Goal: Navigation & Orientation: Understand site structure

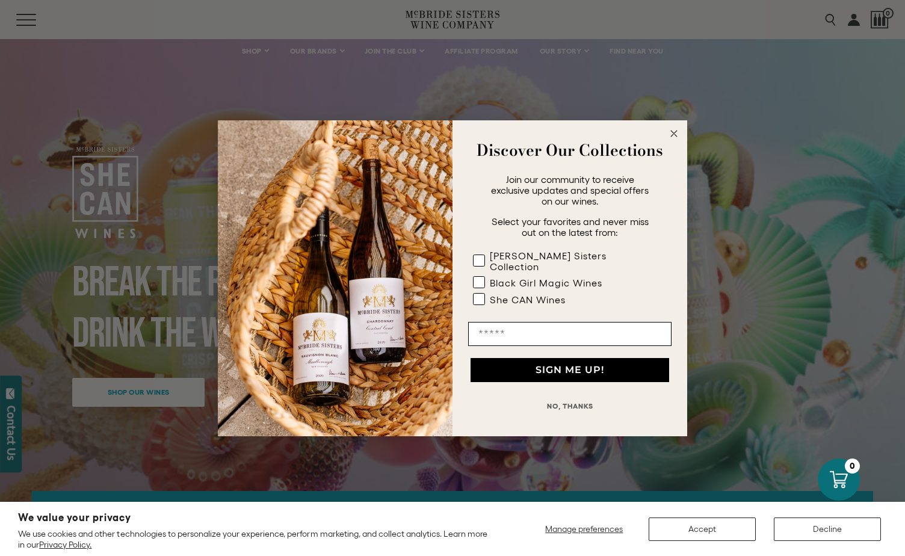
click at [673, 137] on icon "Close dialog" at bounding box center [674, 134] width 6 height 6
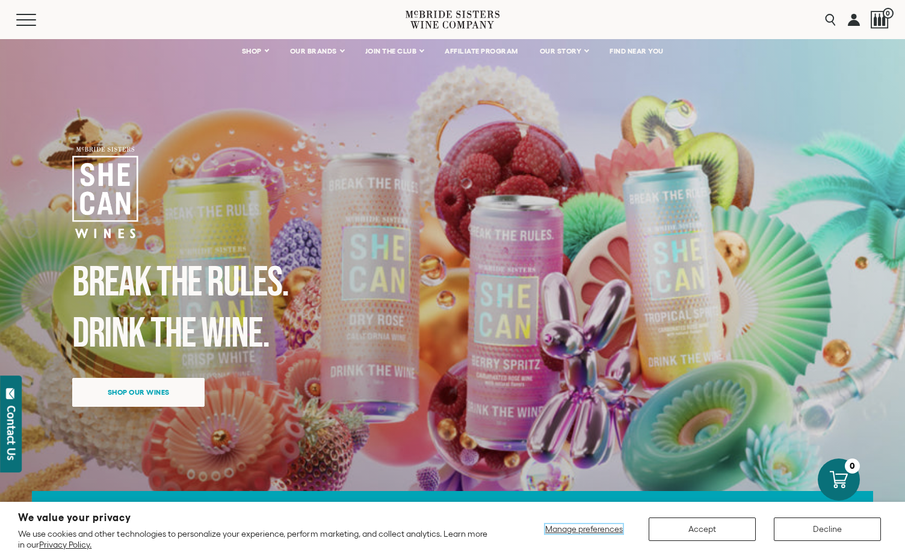
click at [576, 527] on span "Manage preferences" at bounding box center [584, 529] width 78 height 10
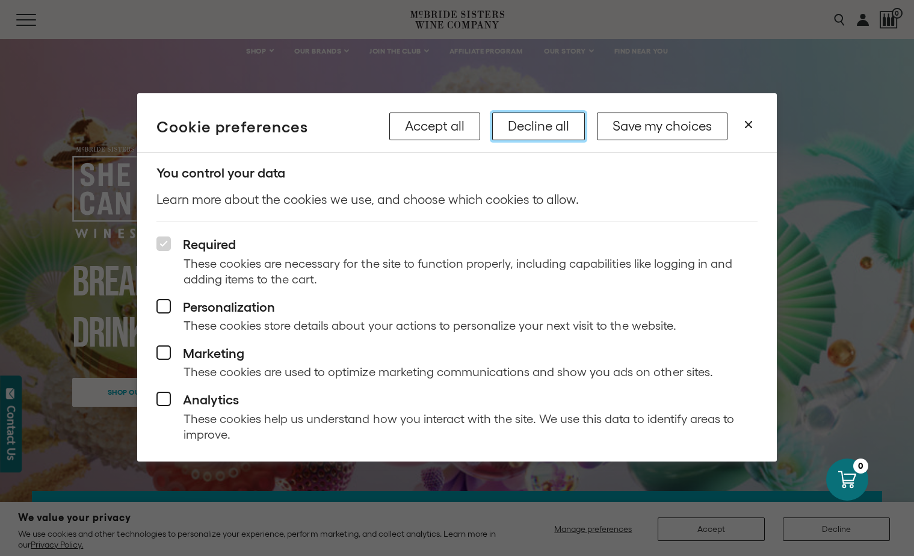
click at [545, 131] on button "Decline all" at bounding box center [538, 127] width 93 height 28
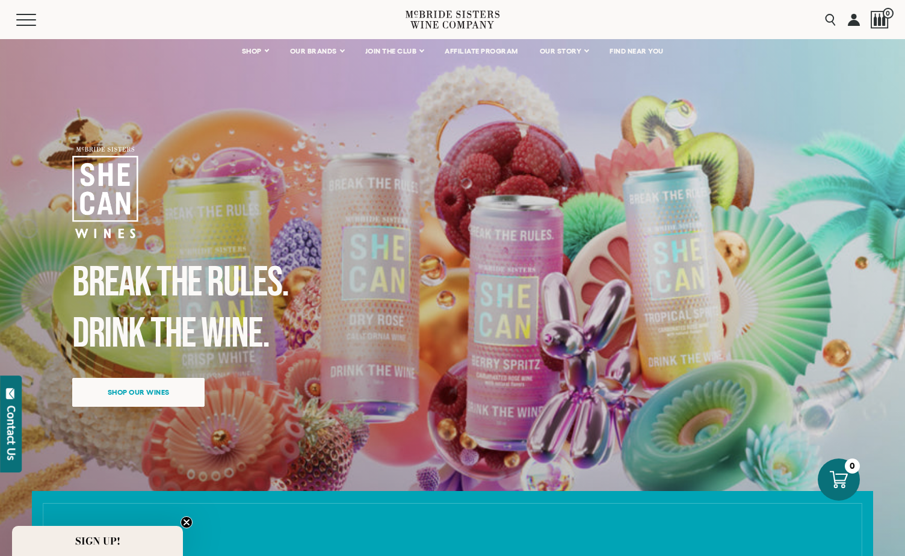
click at [187, 520] on circle "Close teaser" at bounding box center [186, 522] width 11 height 11
click at [13, 423] on div "Contact Us" at bounding box center [11, 433] width 12 height 55
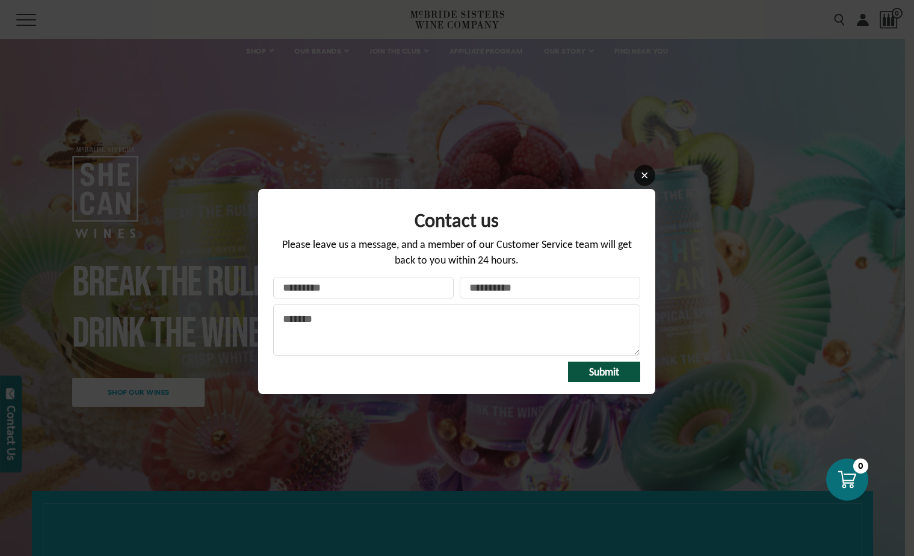
click at [646, 177] on icon at bounding box center [645, 176] width 6 height 6
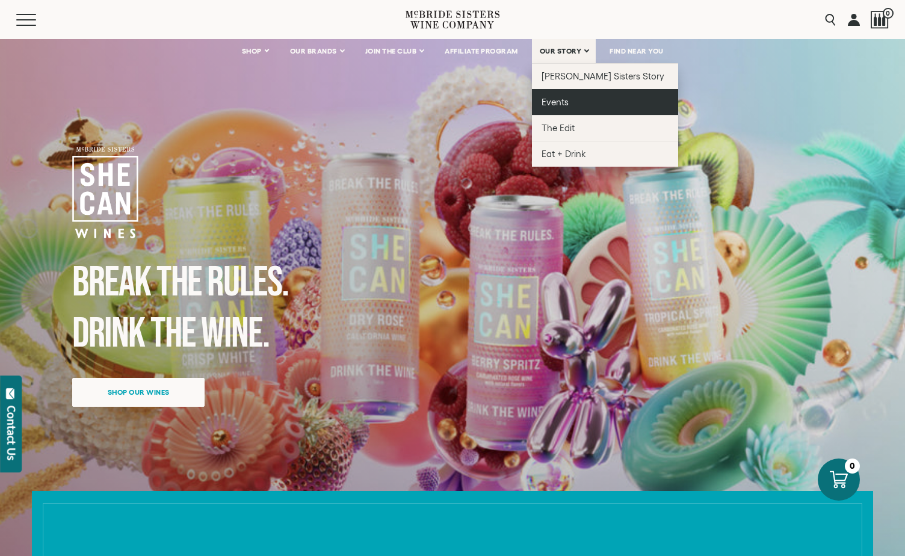
click at [574, 98] on link "Events" at bounding box center [605, 102] width 146 height 26
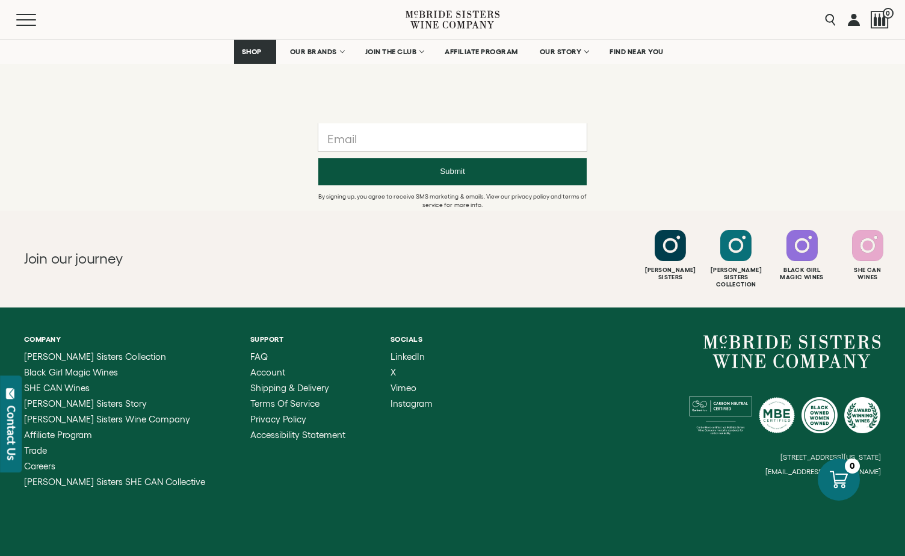
scroll to position [1187, 0]
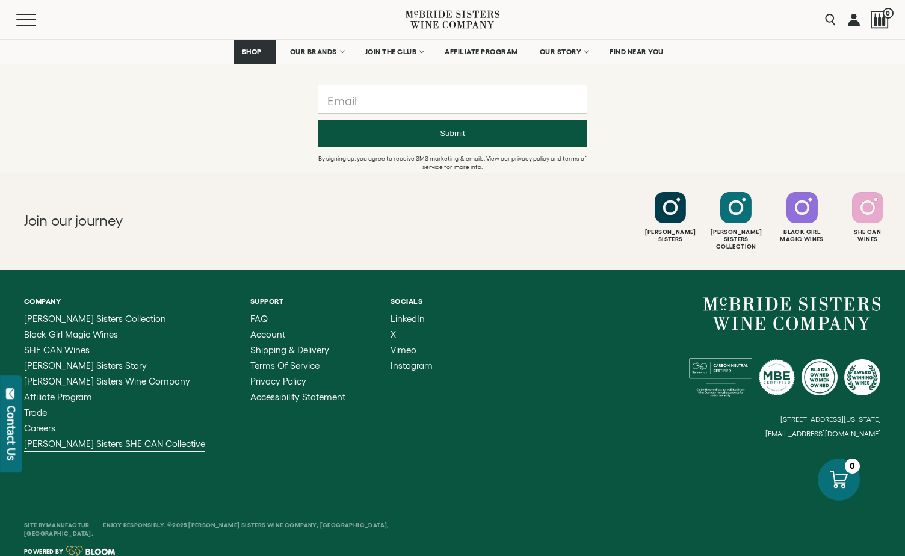
click at [128, 439] on span "[PERSON_NAME] Sisters SHE CAN Collective" at bounding box center [114, 444] width 181 height 10
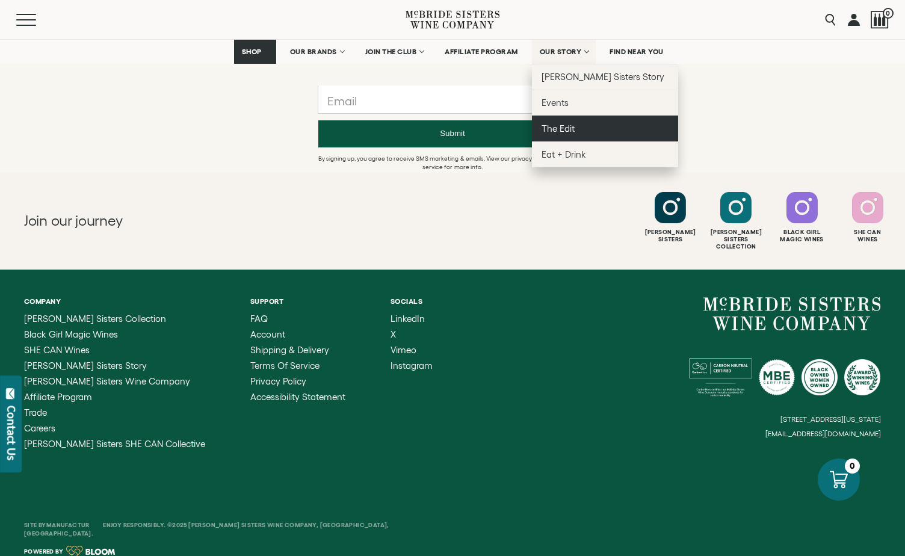
click at [558, 126] on span "The Edit" at bounding box center [558, 128] width 33 height 10
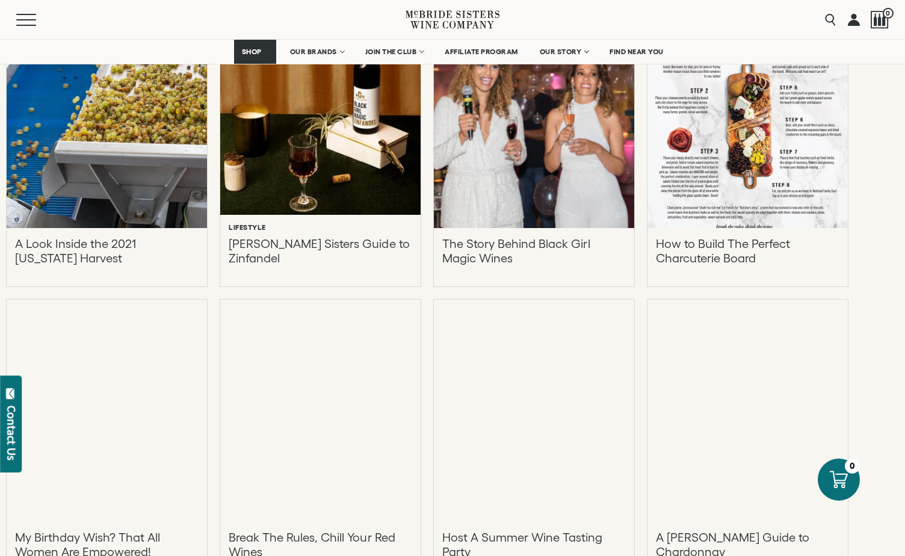
scroll to position [3553, 0]
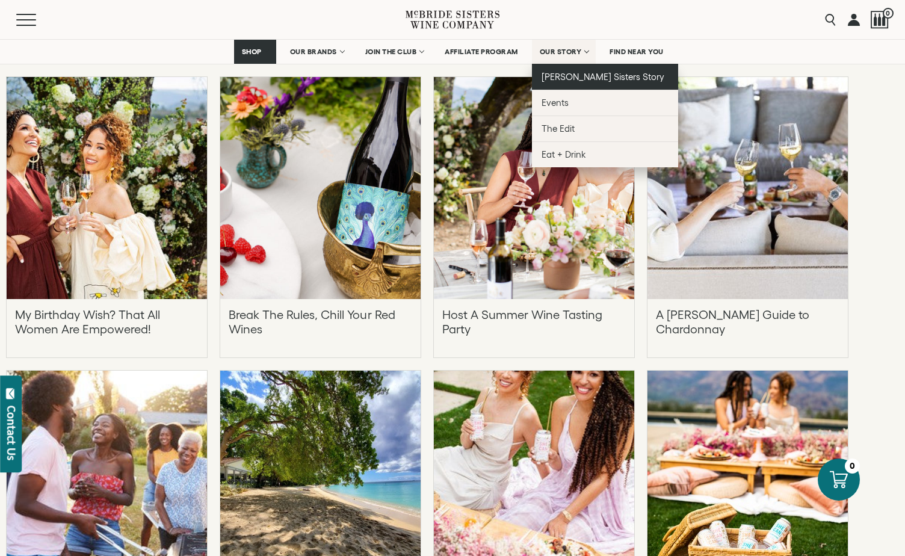
click at [579, 75] on span "[PERSON_NAME] Sisters Story" at bounding box center [603, 77] width 123 height 10
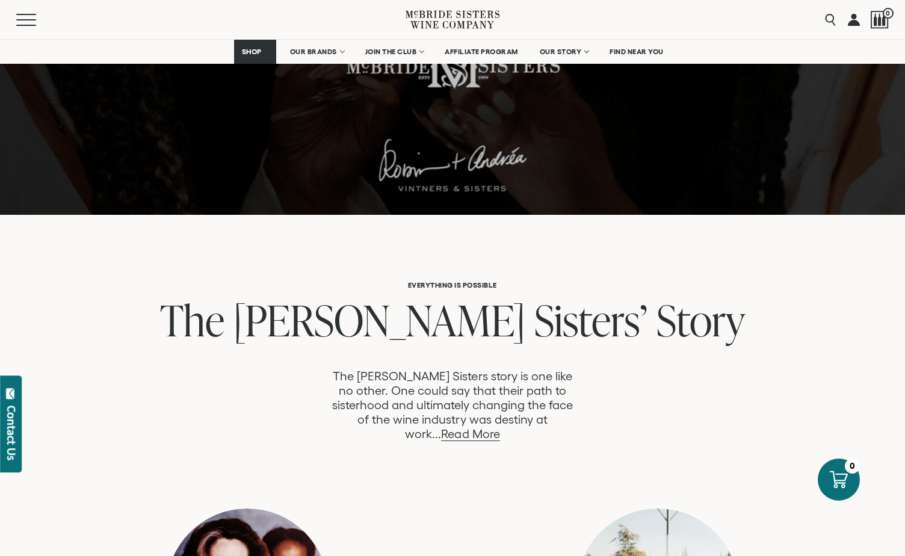
scroll to position [402, 0]
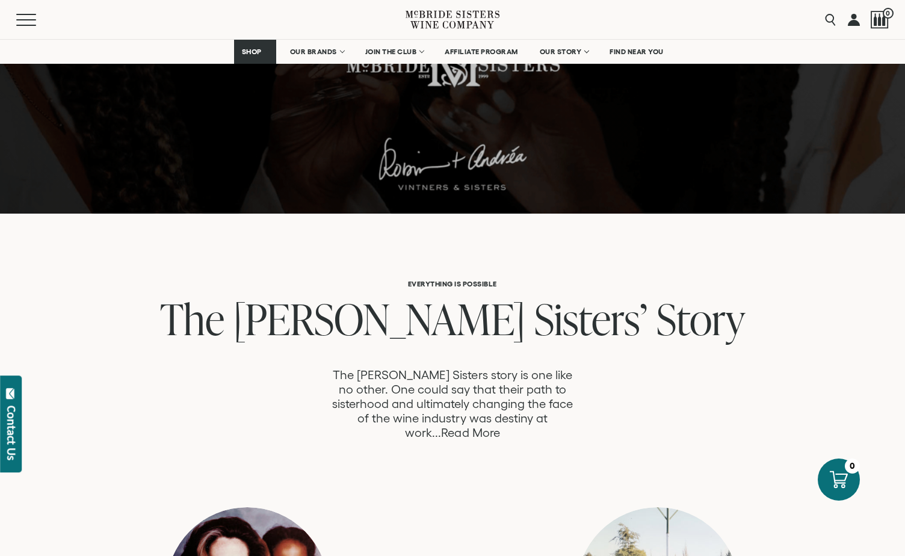
drag, startPoint x: 530, startPoint y: 420, endPoint x: 546, endPoint y: 414, distance: 17.3
click at [500, 426] on link "Read More" at bounding box center [470, 433] width 58 height 14
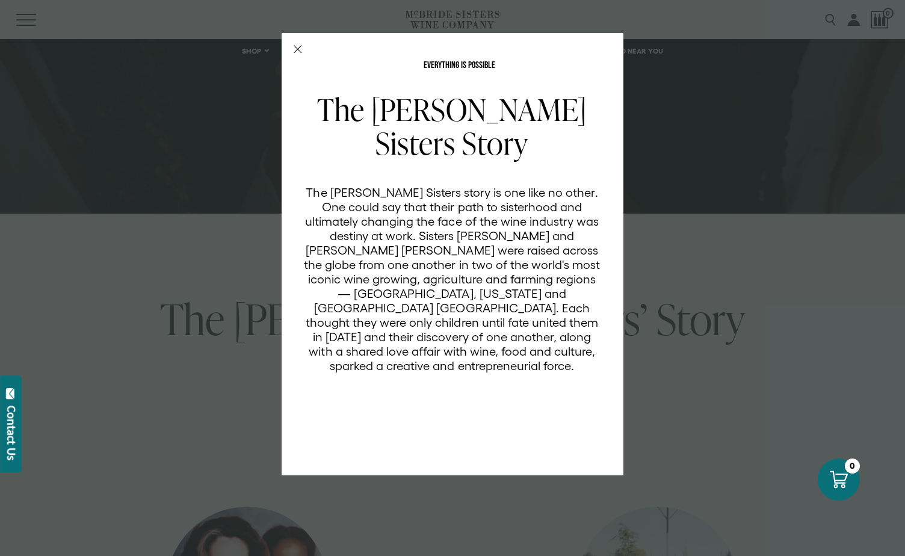
click at [298, 50] on icon "Close Modal" at bounding box center [298, 49] width 8 height 8
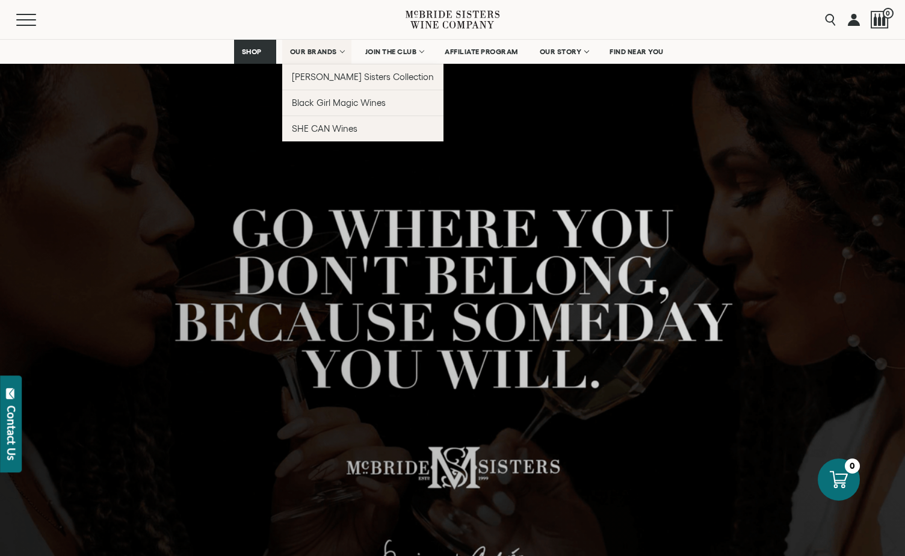
scroll to position [402, 0]
